Goal: Information Seeking & Learning: Learn about a topic

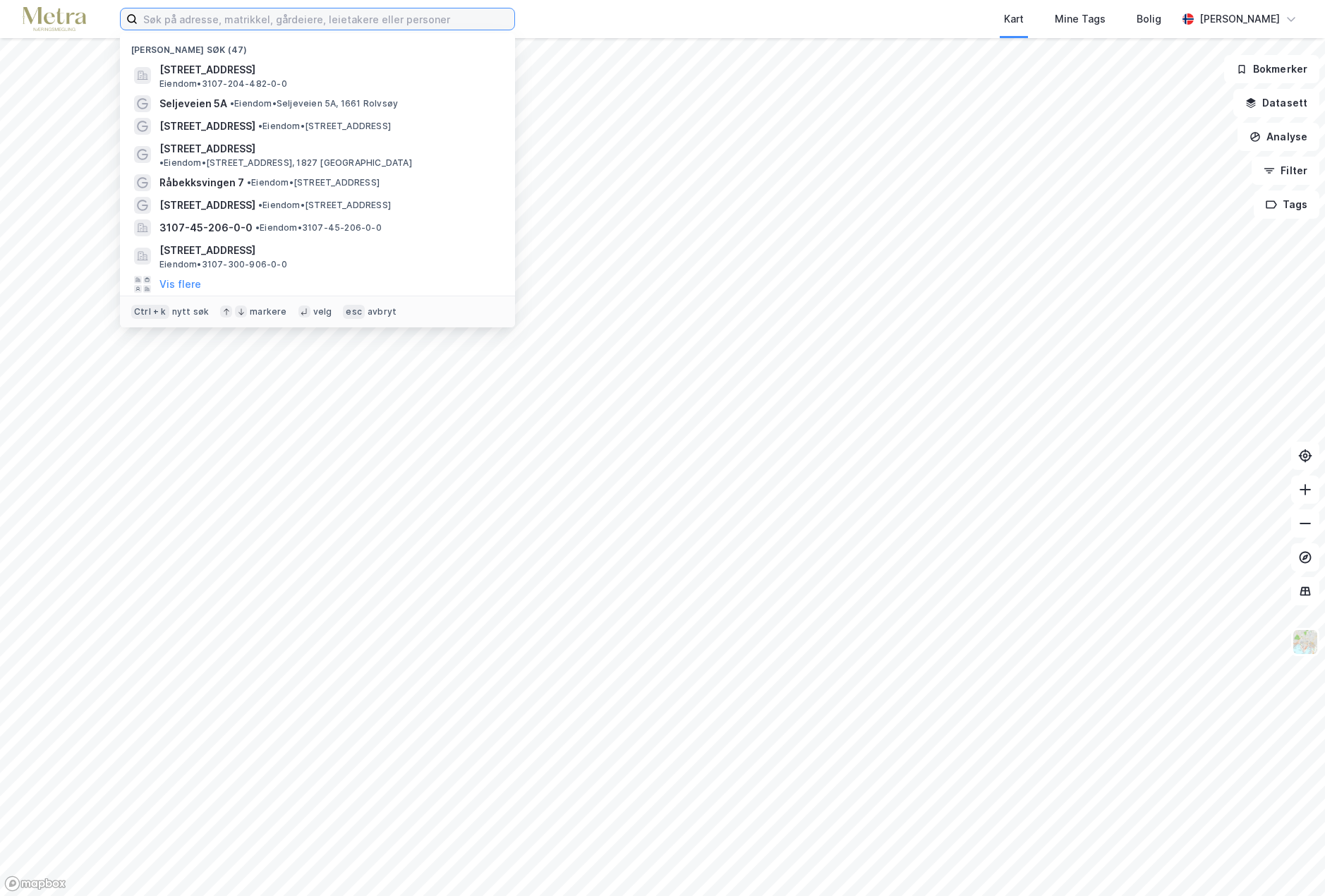
click at [164, 24] on input at bounding box center [325, 19] width 377 height 21
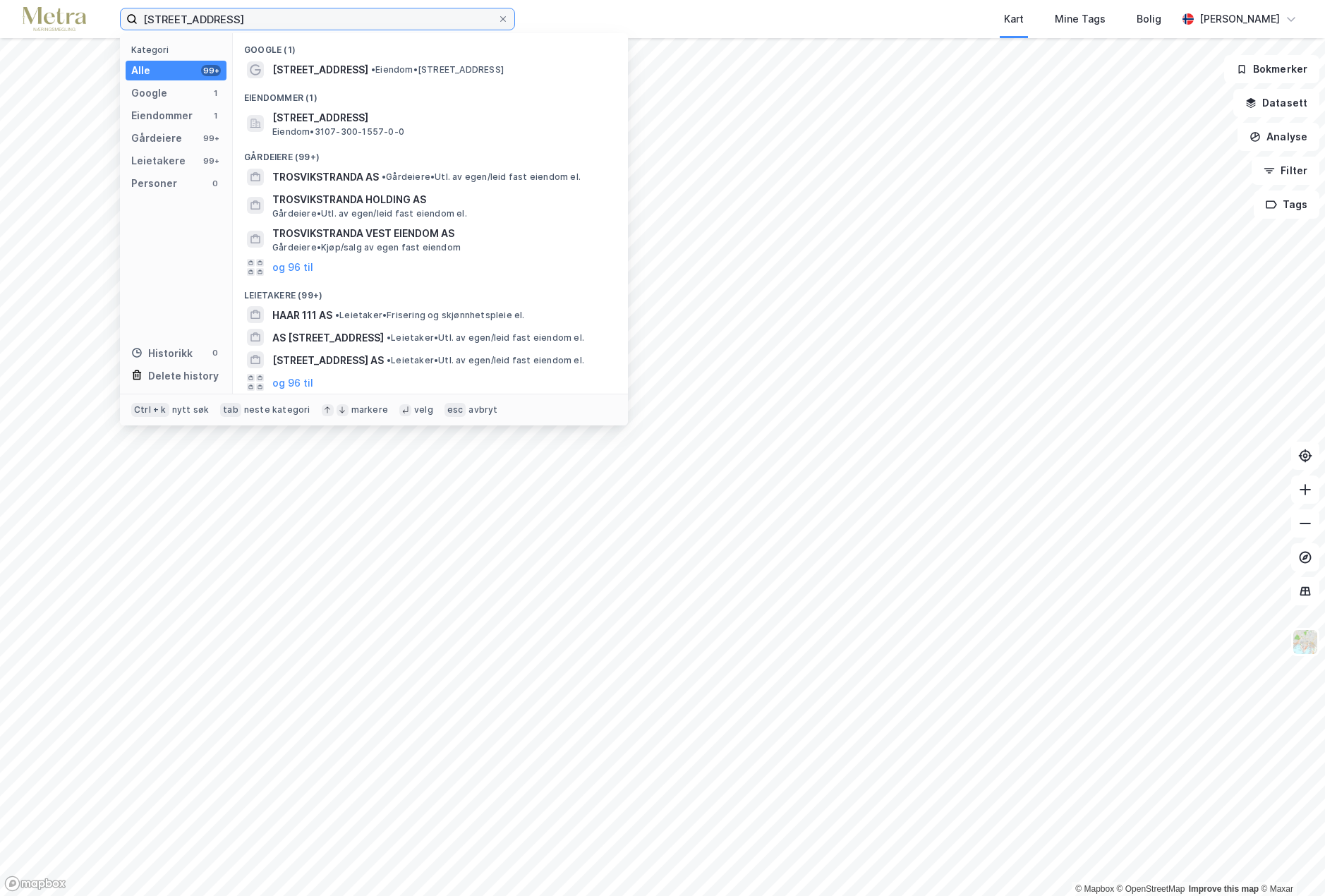
drag, startPoint x: 160, startPoint y: 18, endPoint x: 602, endPoint y: 56, distance: 443.6
type input "[STREET_ADDRESS]"
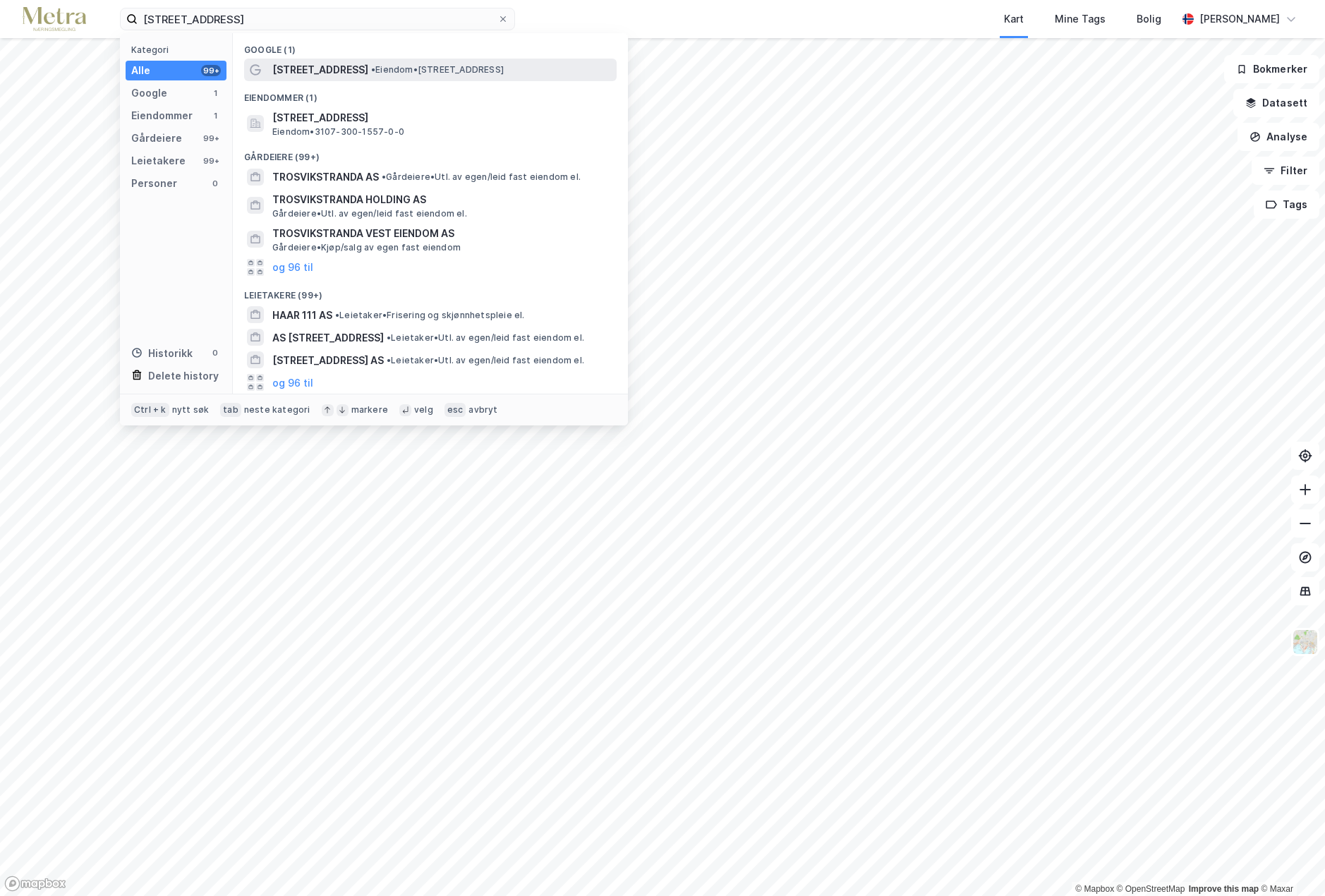
click at [317, 78] on span "[STREET_ADDRESS]" at bounding box center [320, 70] width 96 height 17
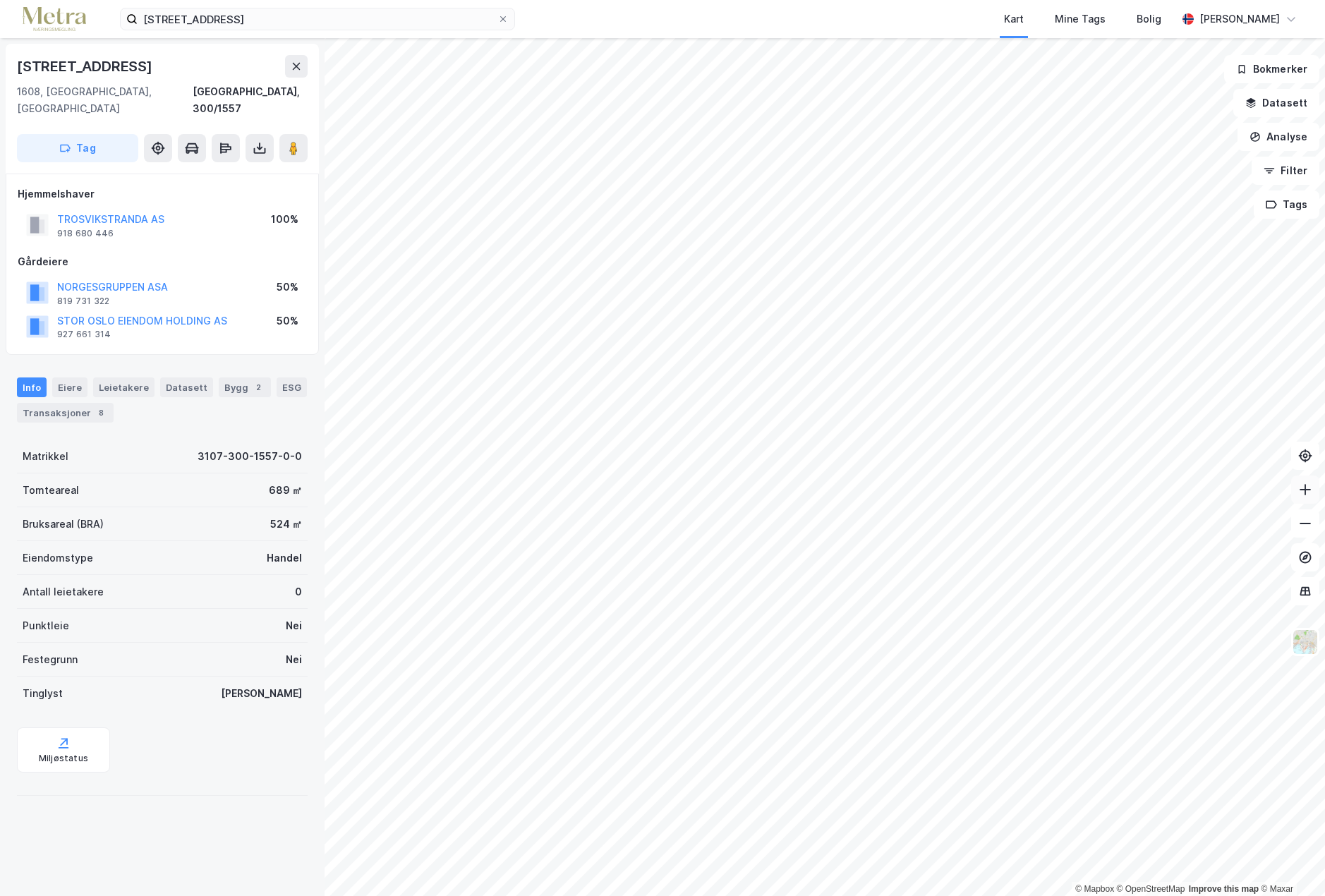
click at [1300, 487] on icon at bounding box center [1304, 489] width 14 height 14
